Goal: Check status: Check status

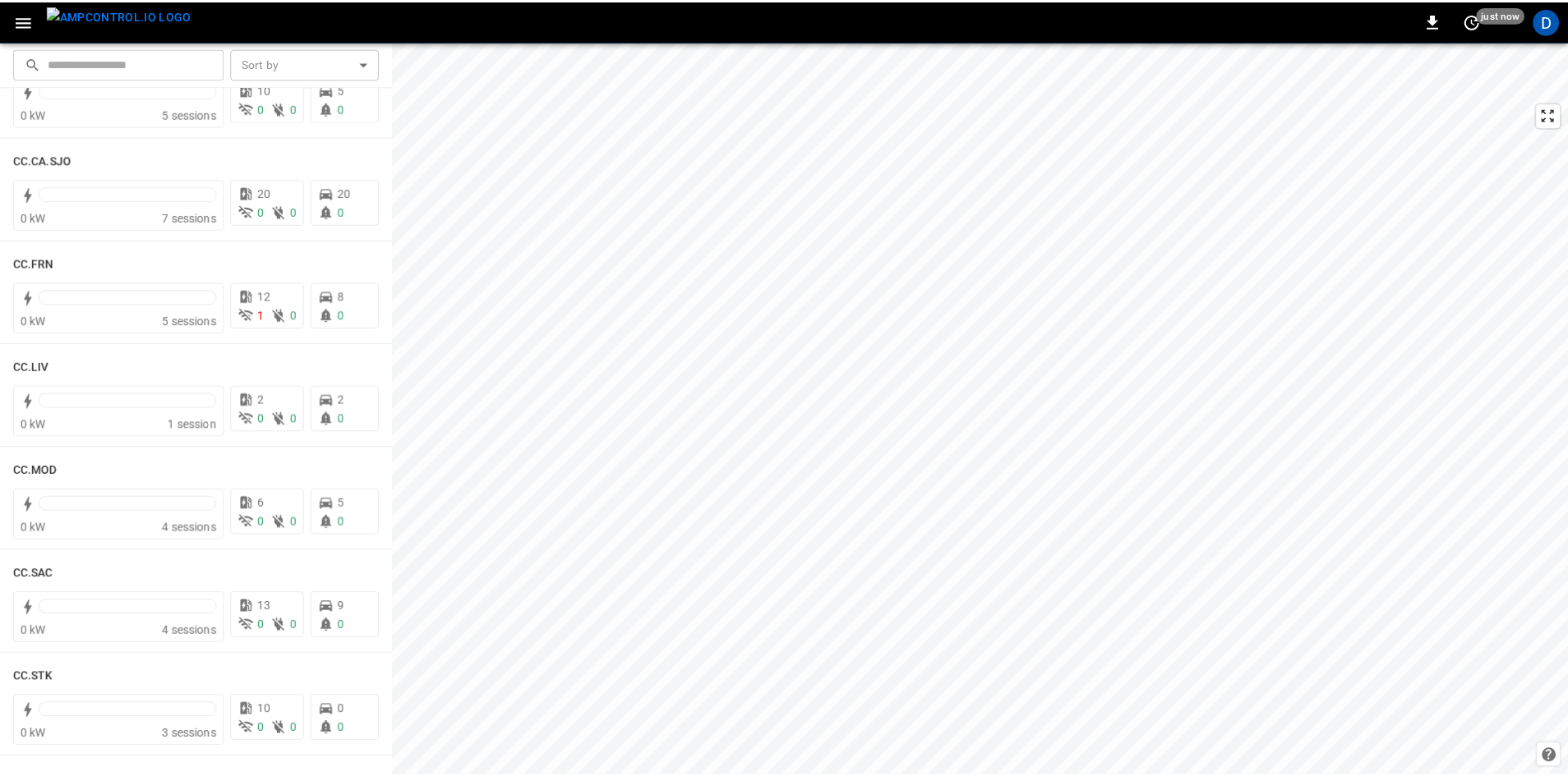
scroll to position [822, 0]
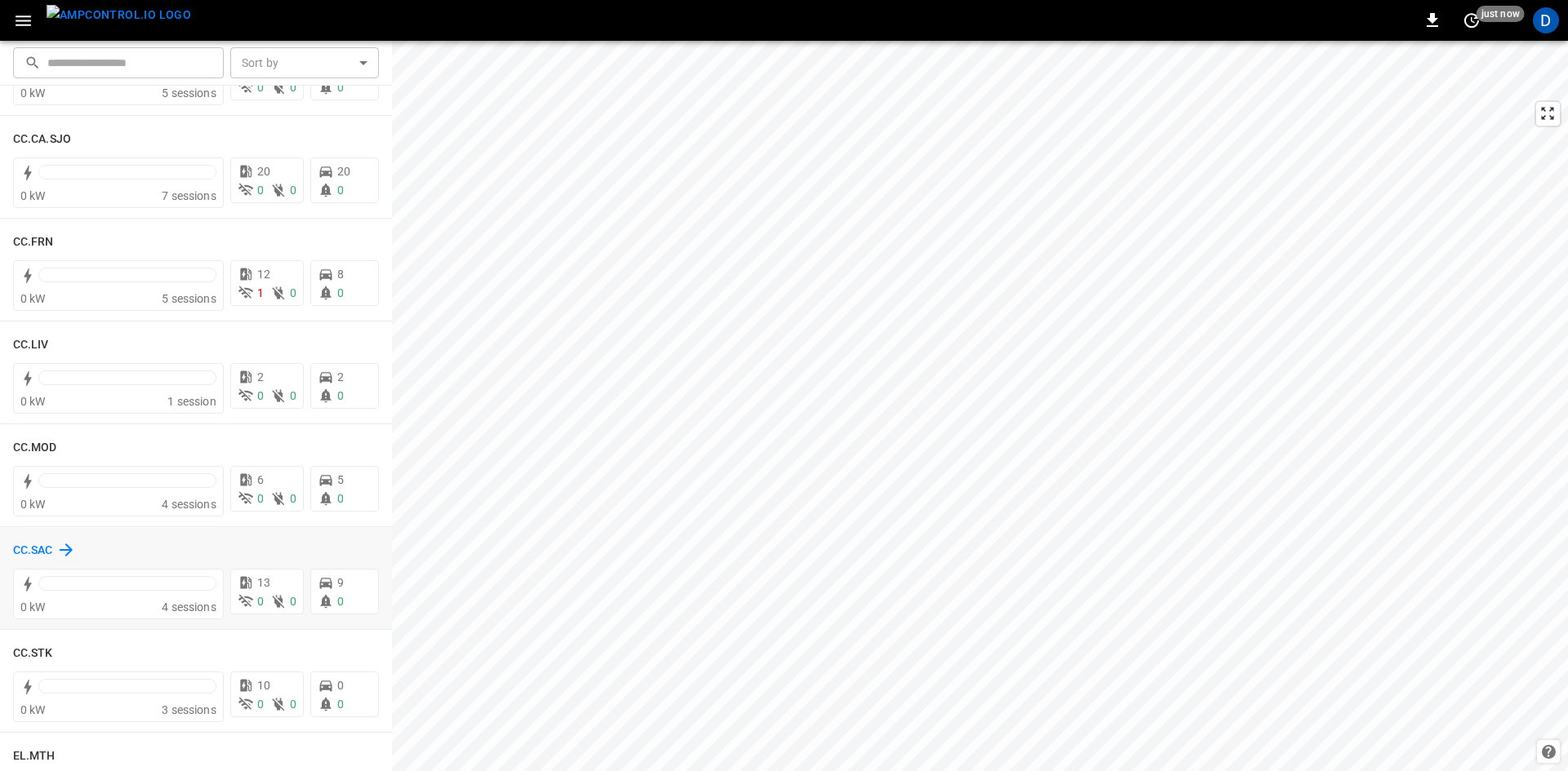
click at [31, 551] on h6 "CC.SAC" at bounding box center [33, 551] width 40 height 18
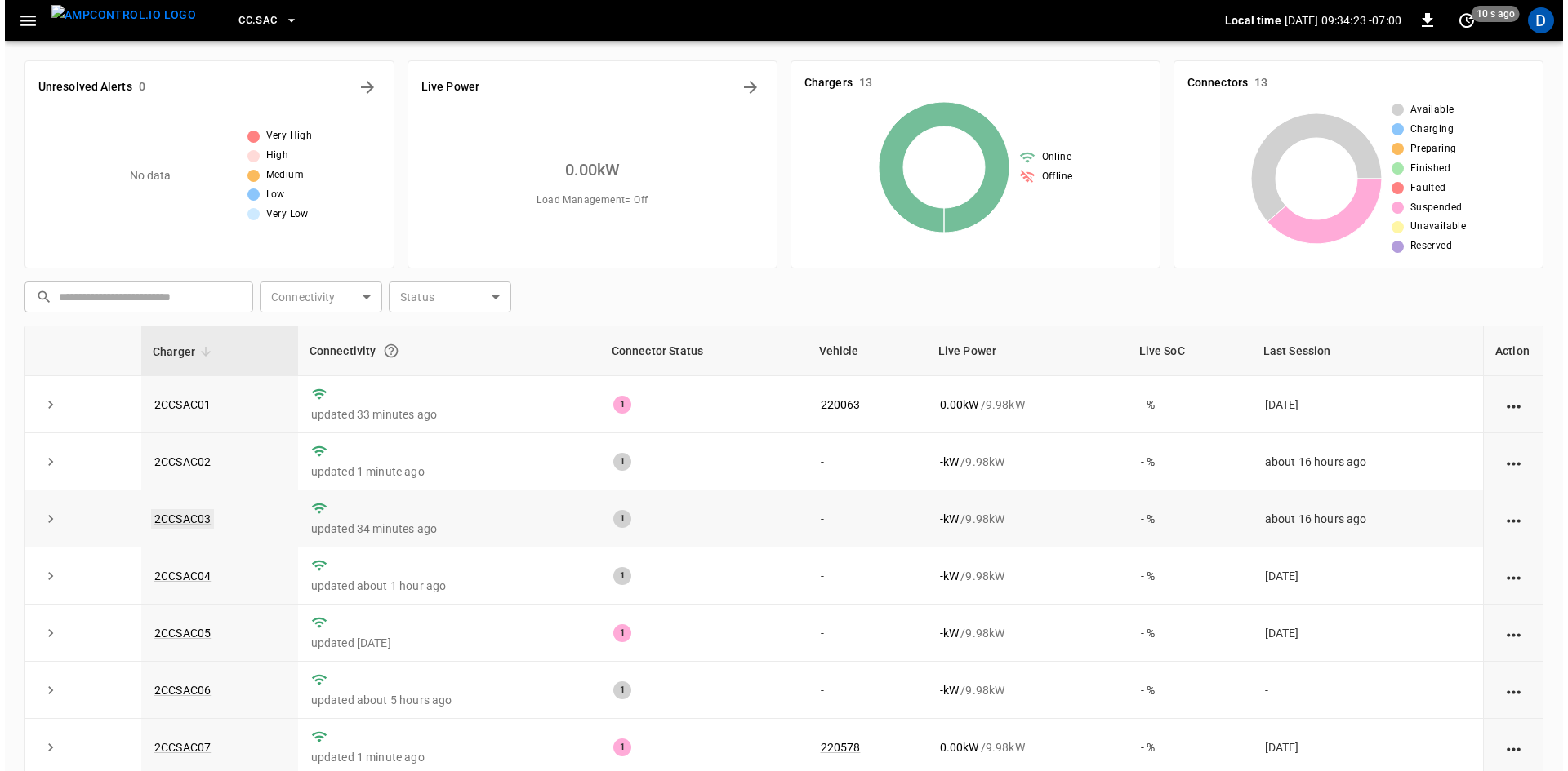
scroll to position [81, 0]
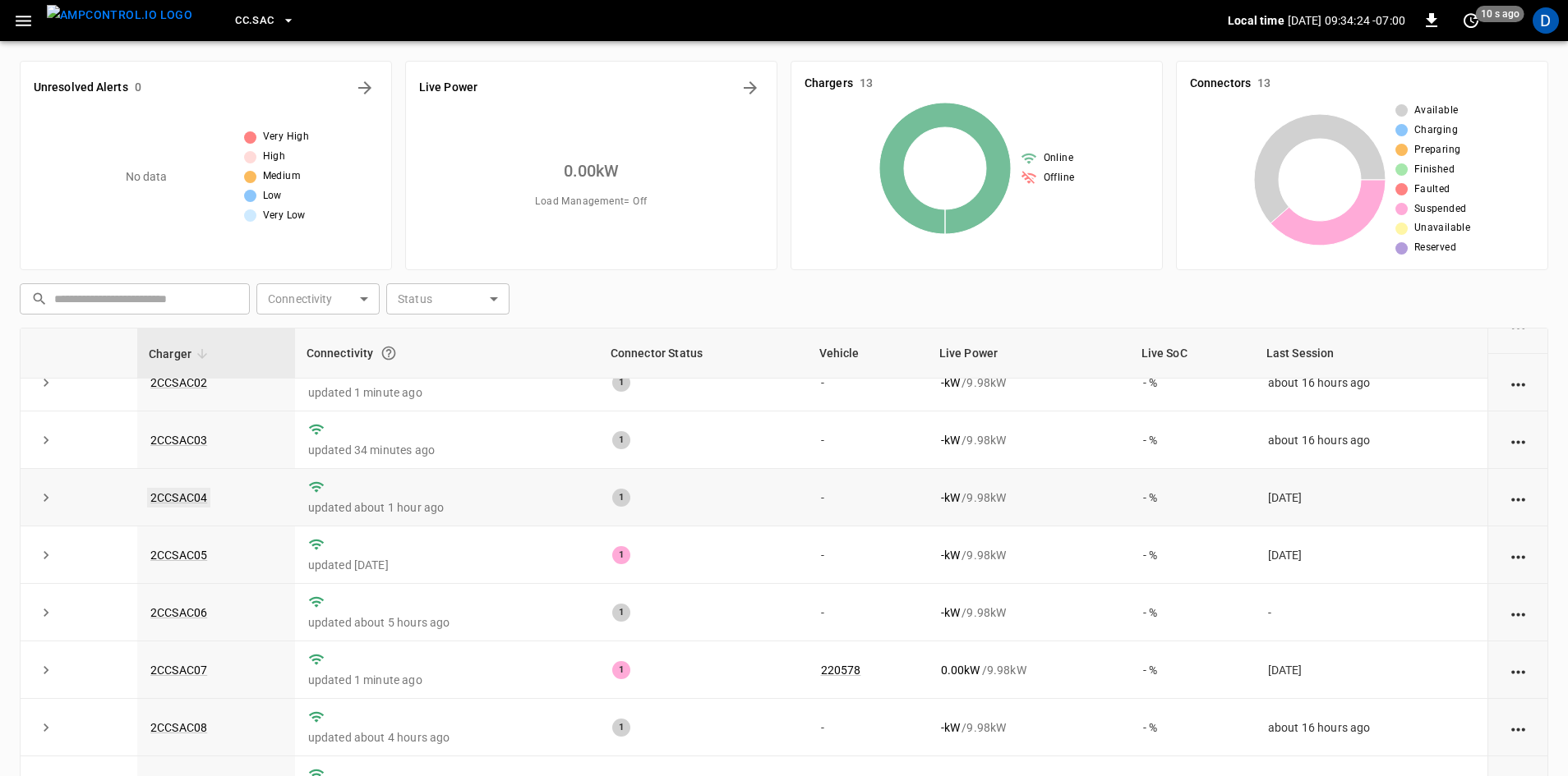
click at [190, 498] on link "2CCSAC04" at bounding box center [178, 498] width 63 height 20
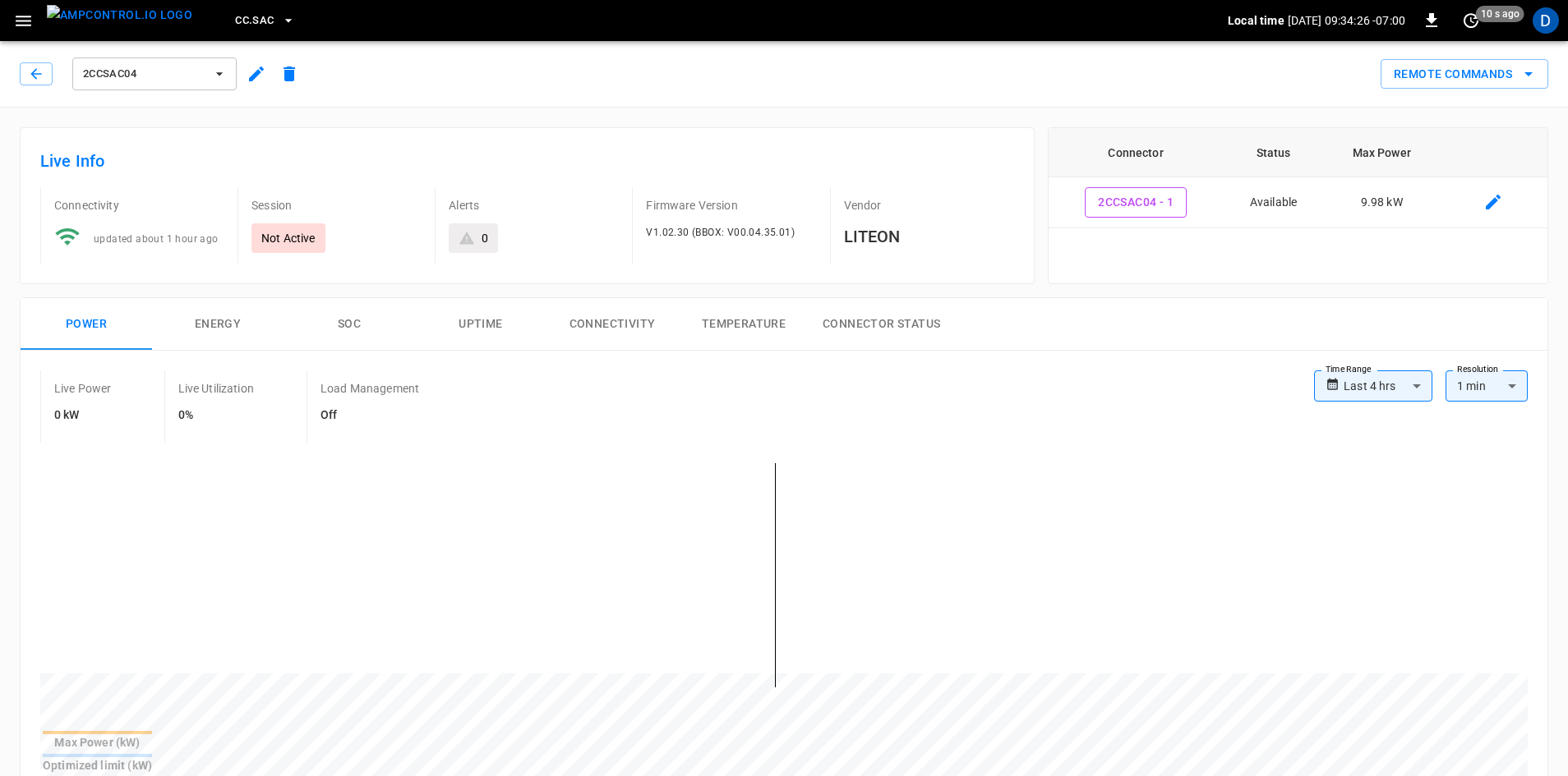
click at [609, 313] on button "Connectivity" at bounding box center [612, 324] width 131 height 53
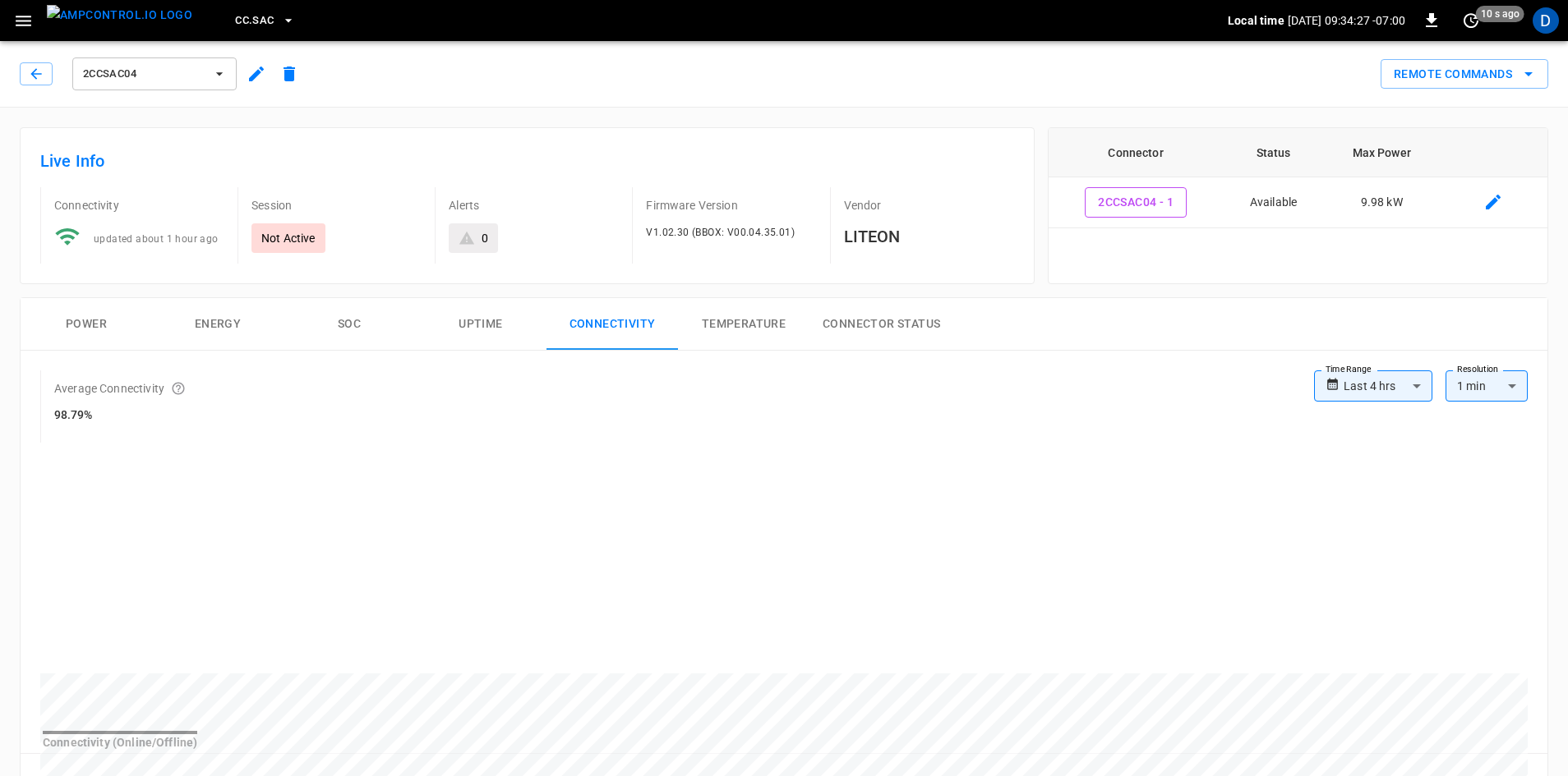
click at [1383, 381] on body "**********" at bounding box center [784, 771] width 1568 height 1542
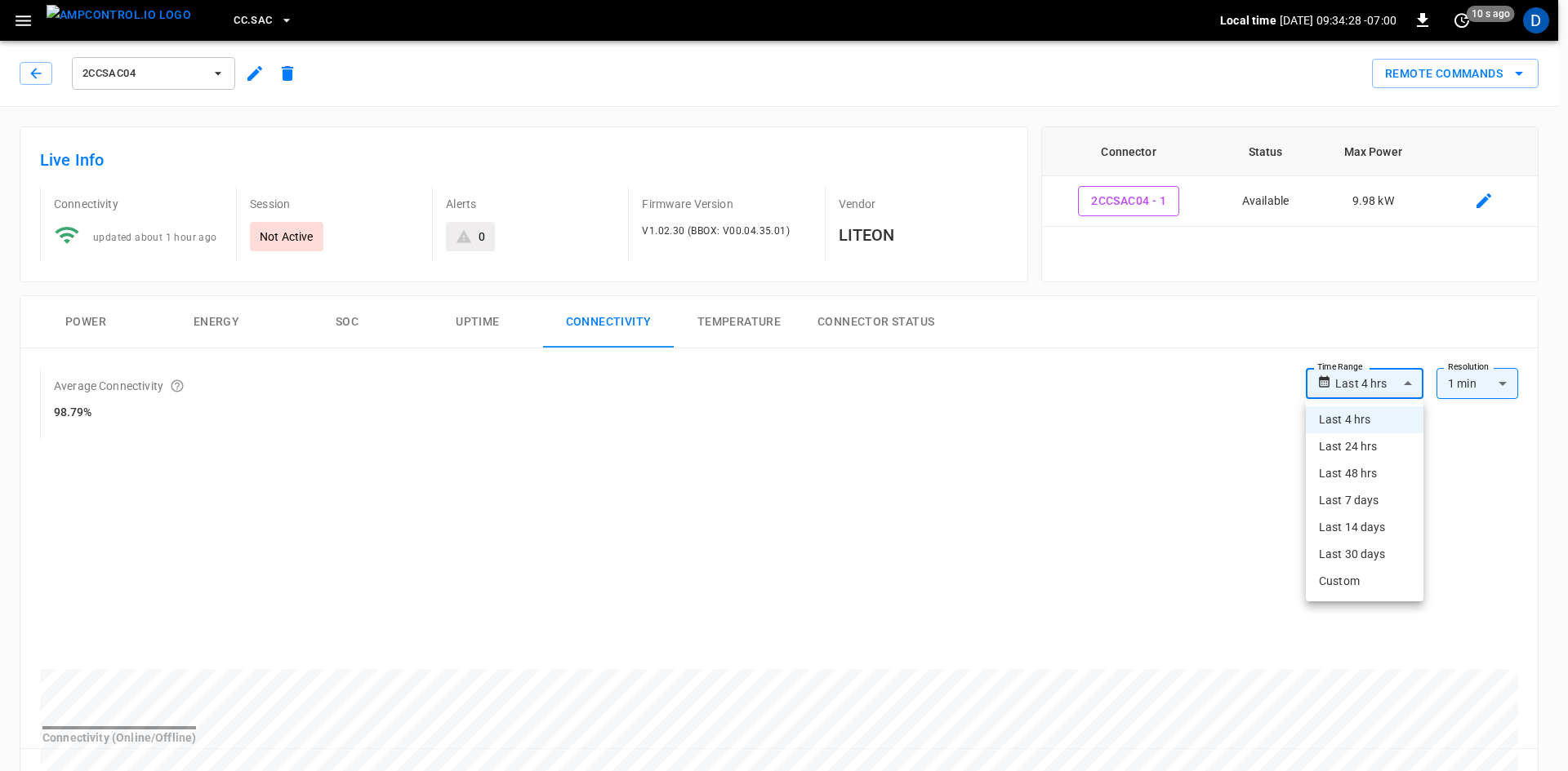
click at [1368, 557] on li "Last 30 days" at bounding box center [1364, 555] width 118 height 27
type input "**********"
type input "**"
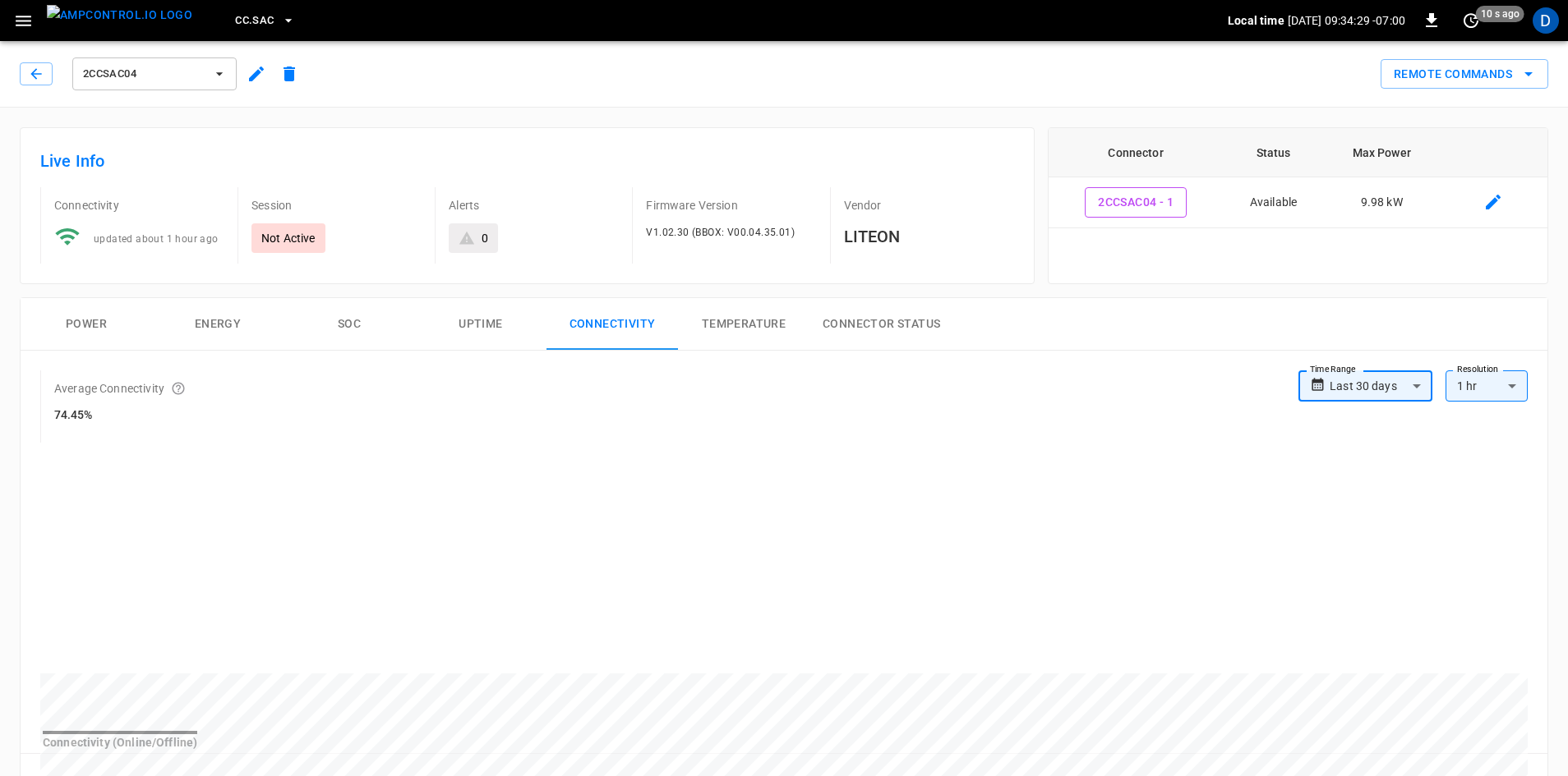
click at [1038, 373] on div "Average Connectivity 74.45%" at bounding box center [669, 406] width 1258 height 72
click at [203, 77] on span "2CCSAC04" at bounding box center [143, 74] width 121 height 19
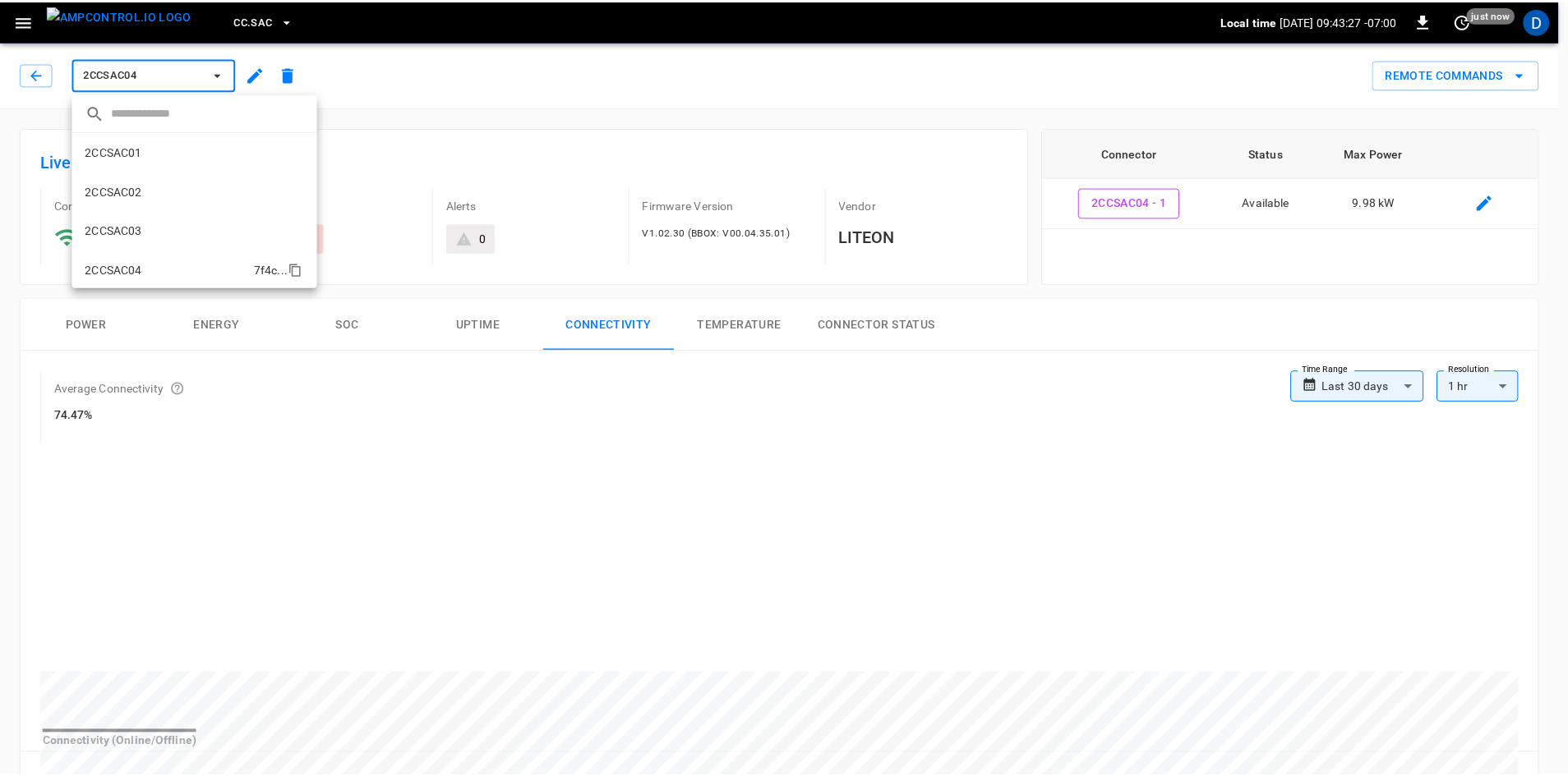
scroll to position [107, 0]
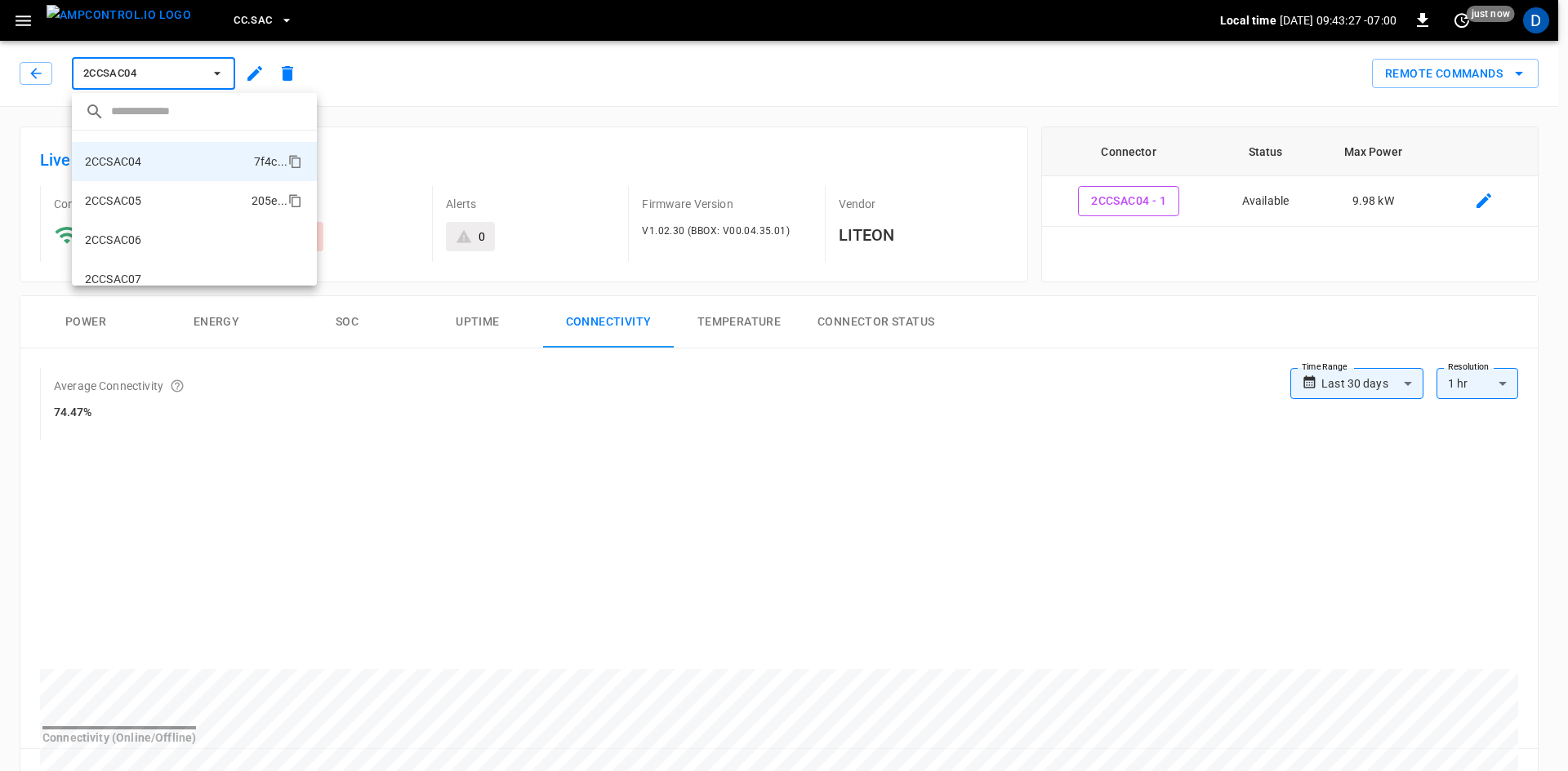
click at [167, 212] on li "2CCSAC05 205e ..." at bounding box center [194, 200] width 245 height 39
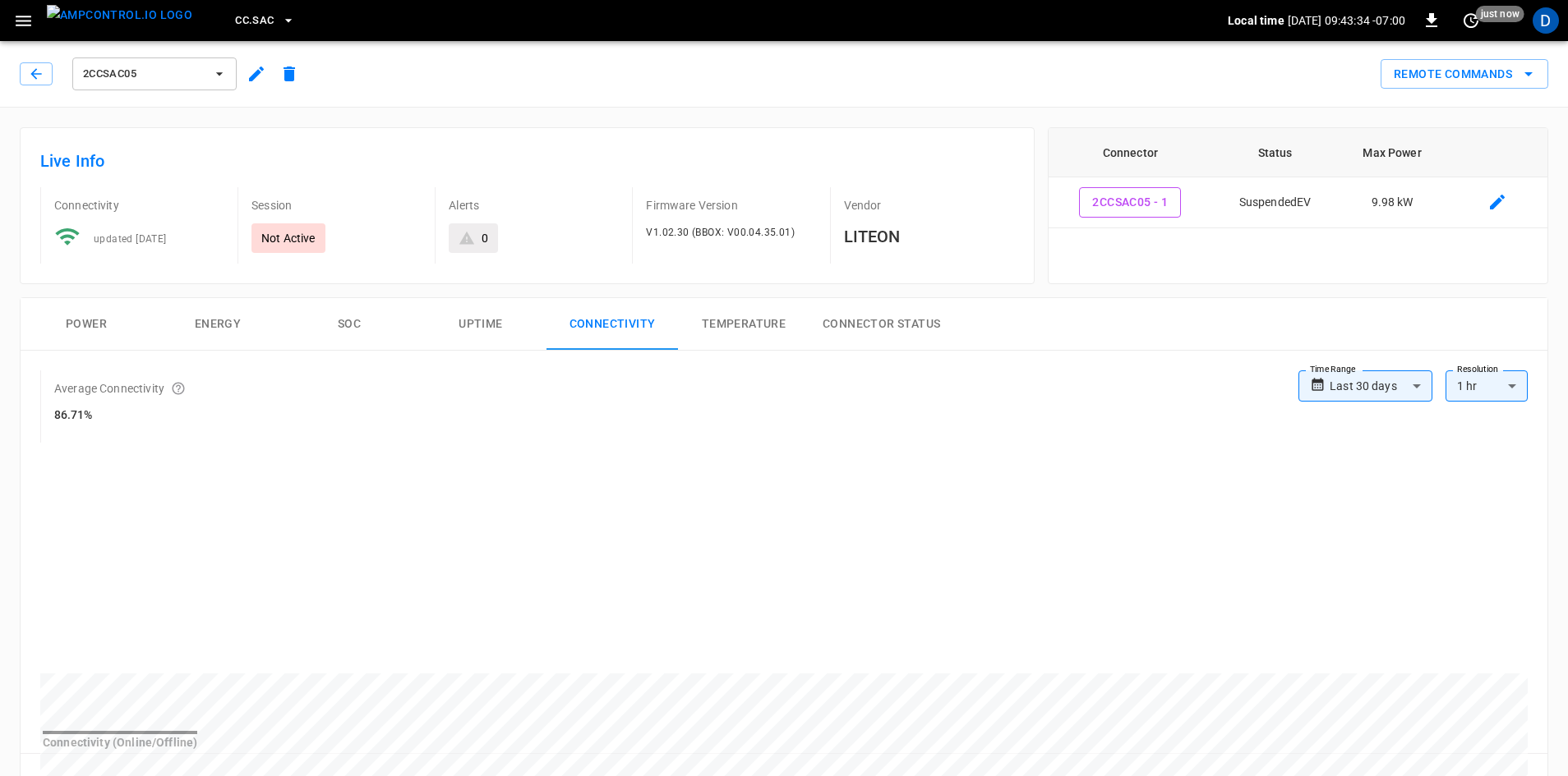
click at [138, 74] on span "2CCSAC05" at bounding box center [143, 74] width 121 height 19
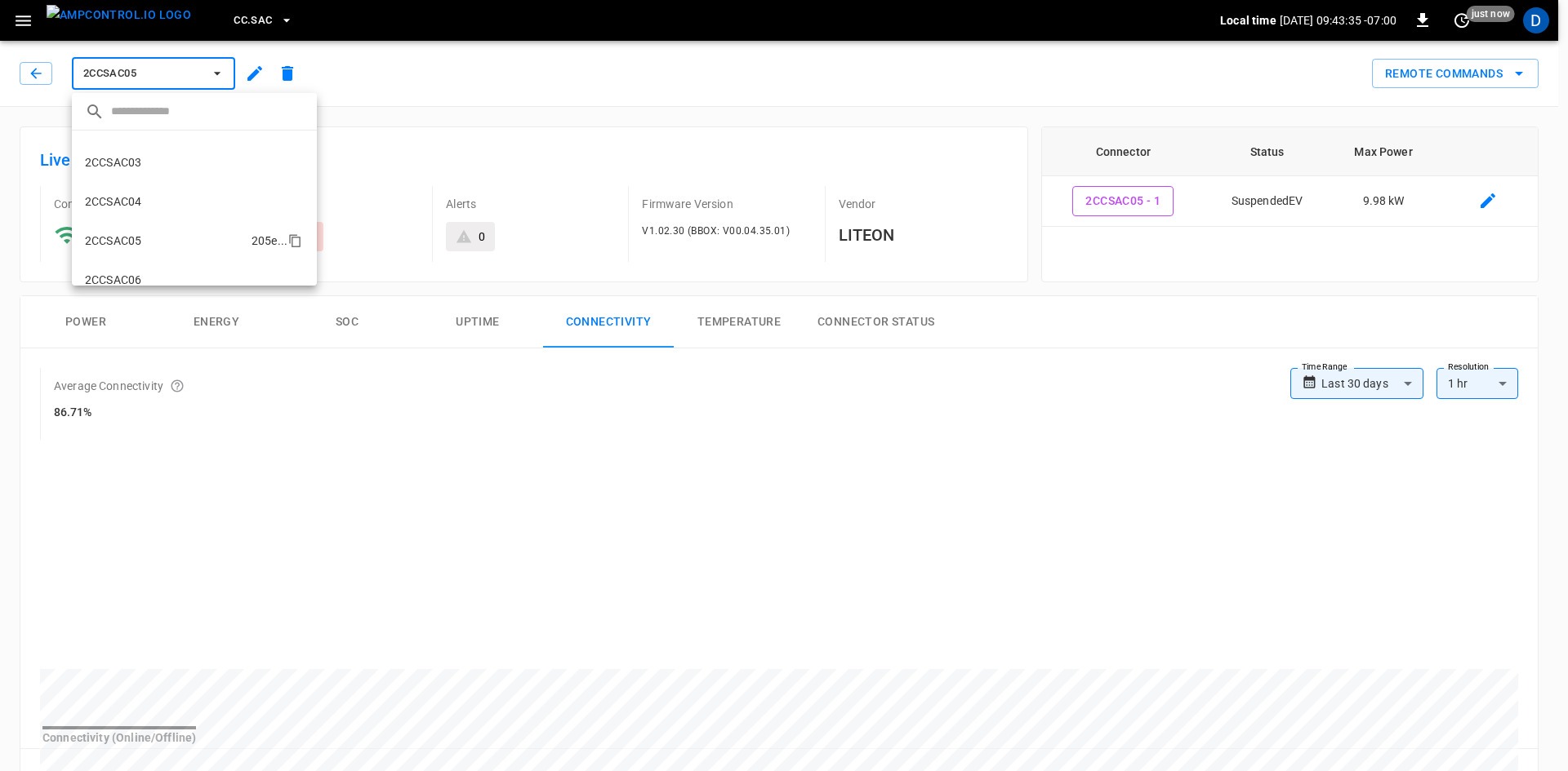
scroll to position [63, 0]
click at [129, 212] on p "2CCSAC04" at bounding box center [113, 204] width 56 height 16
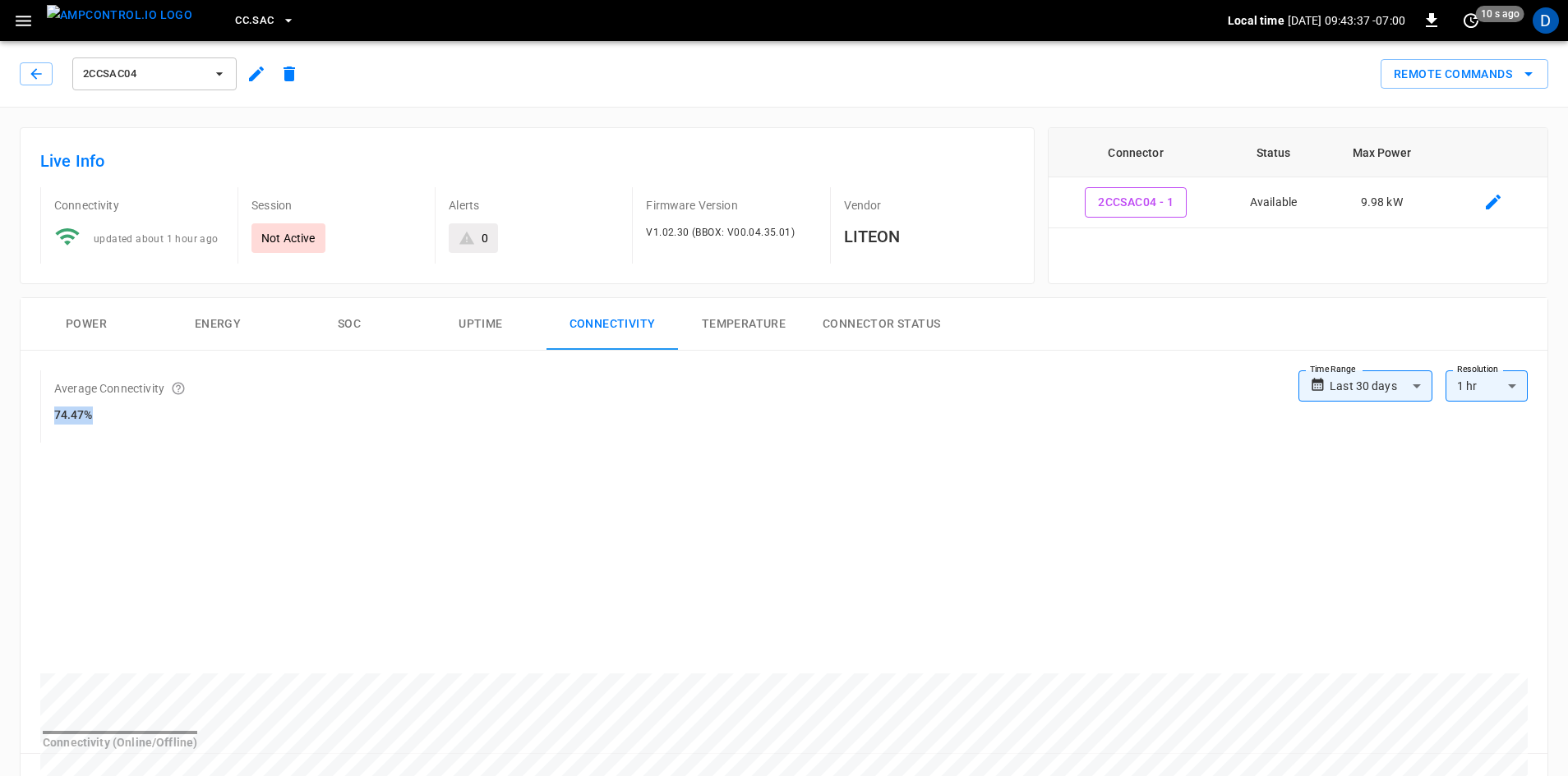
drag, startPoint x: 56, startPoint y: 414, endPoint x: 116, endPoint y: 411, distance: 60.1
click at [116, 411] on h6 "74.47%" at bounding box center [120, 415] width 131 height 18
click at [119, 75] on span "2CCSAC04" at bounding box center [143, 74] width 121 height 19
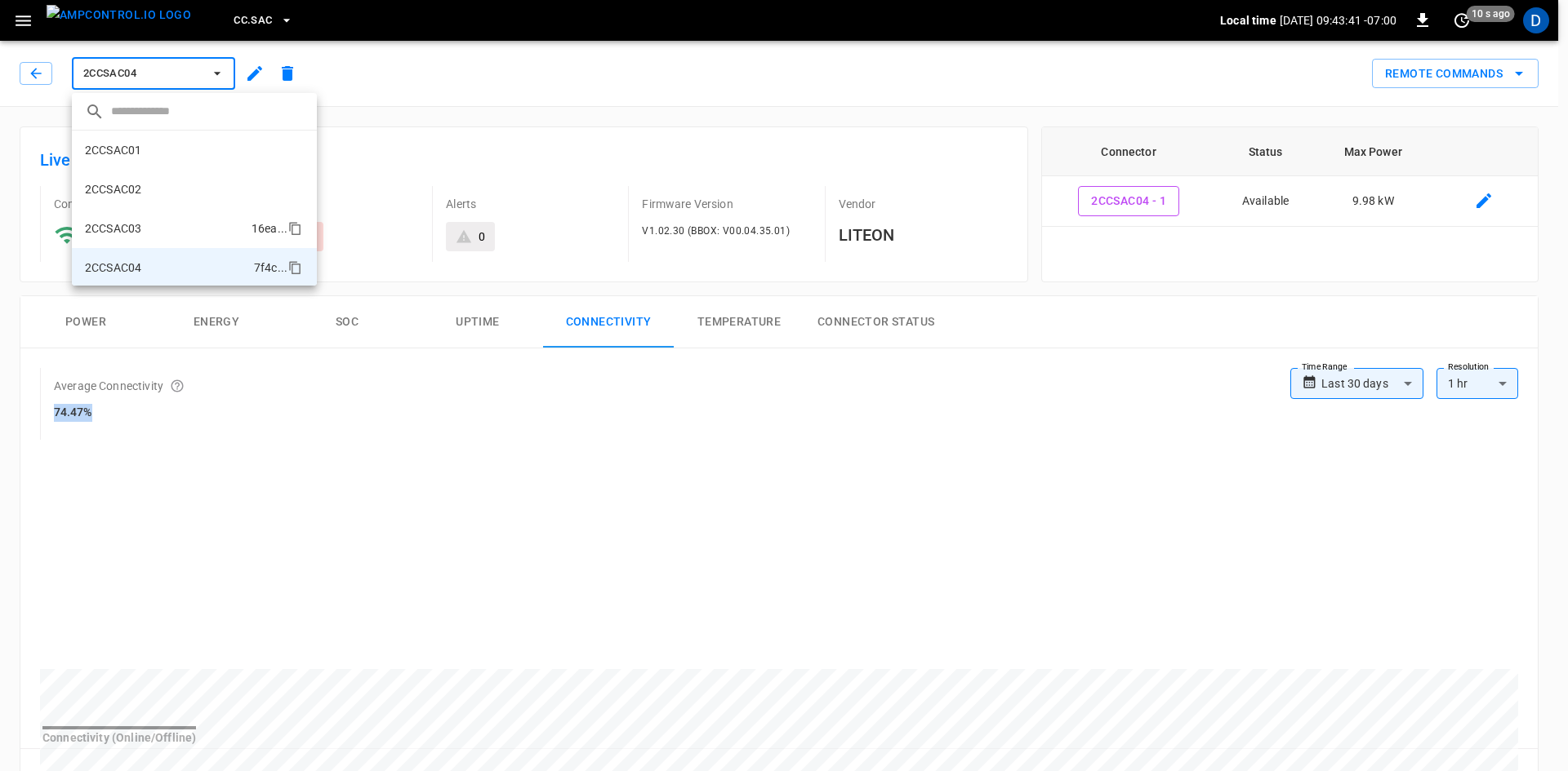
click at [119, 224] on p "2CCSAC03" at bounding box center [113, 228] width 56 height 16
